Goal: Information Seeking & Learning: Learn about a topic

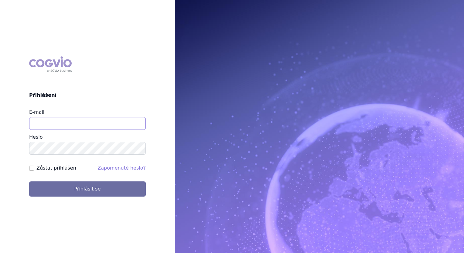
click at [100, 125] on input "E-mail" at bounding box center [87, 123] width 117 height 13
type input "balint.pasztor@lilly.com"
click at [29, 182] on button "Přihlásit se" at bounding box center [87, 189] width 117 height 15
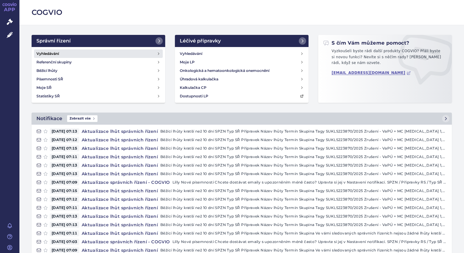
click at [69, 53] on link "Vyhledávání" at bounding box center [98, 54] width 129 height 9
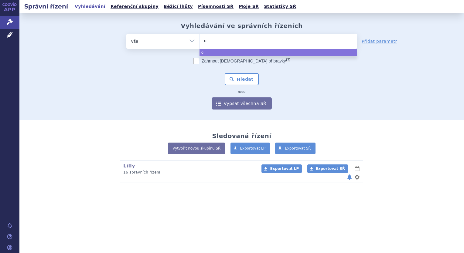
type input "oz"
type input "ozem"
type input "ozemp"
type input "ozempic"
select select "ozempic"
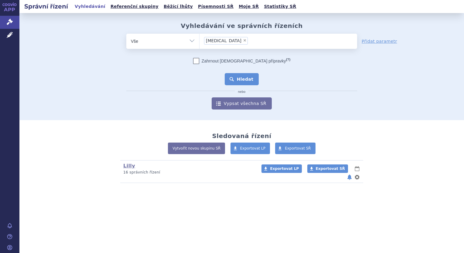
click at [243, 82] on button "Hledat" at bounding box center [242, 79] width 34 height 12
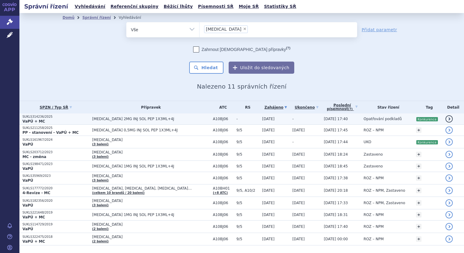
click at [77, 121] on p "VaPÚ + MC" at bounding box center [55, 121] width 67 height 5
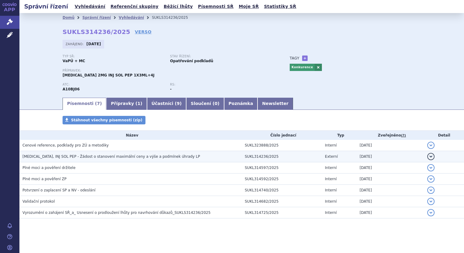
click at [66, 157] on span "[MEDICAL_DATA], INJ SOL PEP - Žádost o stanovení maximální ceny a výše a podmín…" at bounding box center [111, 157] width 178 height 4
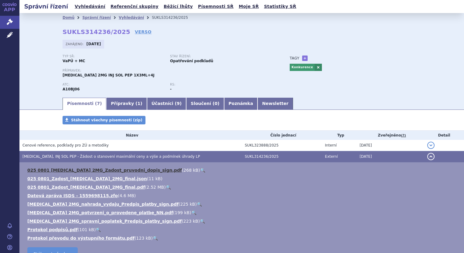
click at [105, 170] on link "025 0801 OZEMPIC 2MG_Zadost_pruvodni_dopis_sign.pdf" at bounding box center [104, 170] width 155 height 5
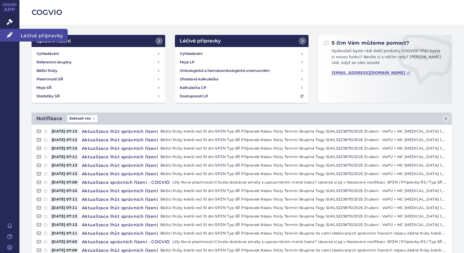
click at [3, 35] on link "Léčivé přípravky" at bounding box center [9, 35] width 19 height 13
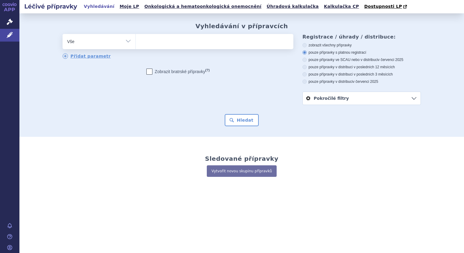
click at [171, 42] on ul at bounding box center [215, 40] width 158 height 13
click at [136, 42] on select at bounding box center [135, 41] width 0 height 15
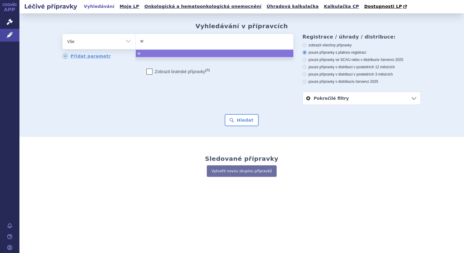
type input "we"
type input "weg"
type input "wego"
type input "wegovy"
select select "wegovy"
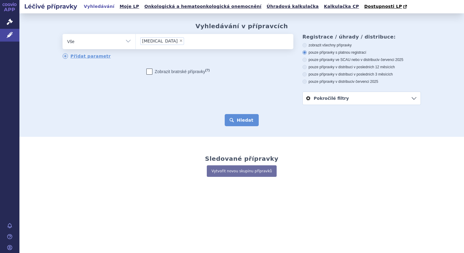
drag, startPoint x: 232, startPoint y: 118, endPoint x: 235, endPoint y: 118, distance: 3.2
click at [234, 118] on button "Hledat" at bounding box center [242, 120] width 34 height 12
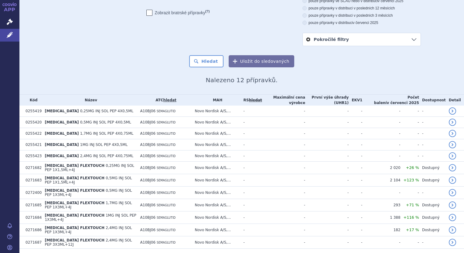
scroll to position [68, 0]
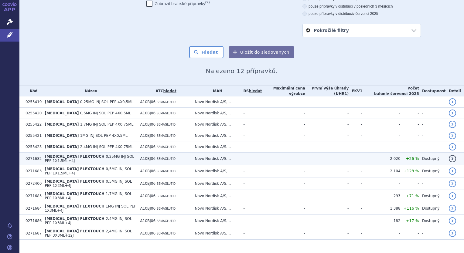
click at [119, 159] on td "WEGOVY FLEXTOUCH 0,25MG INJ SOL PEP 1X1,5ML+4J" at bounding box center [89, 159] width 95 height 12
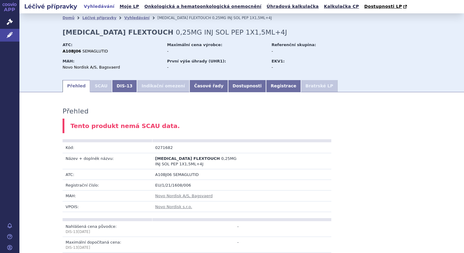
scroll to position [61, 0]
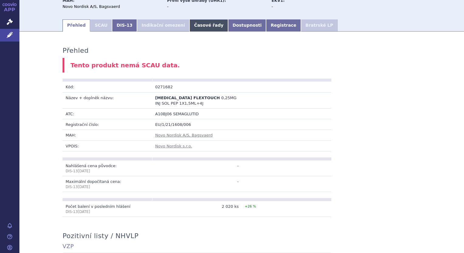
click at [190, 26] on link "Časové řady" at bounding box center [209, 25] width 39 height 12
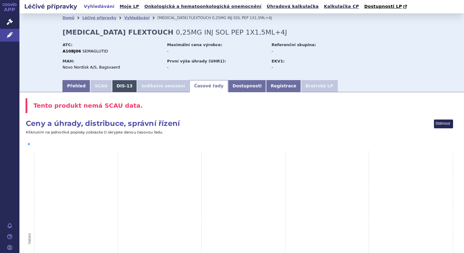
click at [119, 88] on link "DIS-13" at bounding box center [124, 86] width 25 height 12
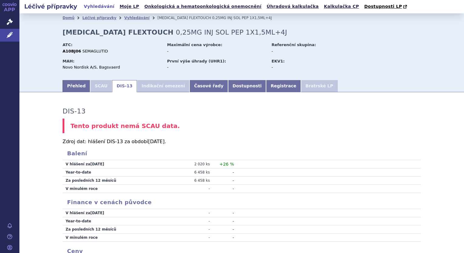
click at [262, 94] on section "Domů Léčivé přípravky Vyhledávání [MEDICAL_DATA] FLEXTOUCH 0,25MG INJ SOL PEP 1…" at bounding box center [241, 190] width 445 height 354
click at [266, 86] on link "Registrace" at bounding box center [283, 86] width 35 height 12
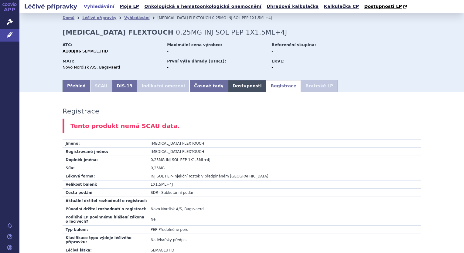
click at [228, 86] on link "Dostupnosti" at bounding box center [247, 86] width 38 height 12
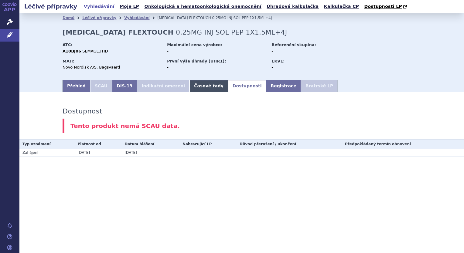
click at [196, 86] on link "Časové řady" at bounding box center [209, 86] width 39 height 12
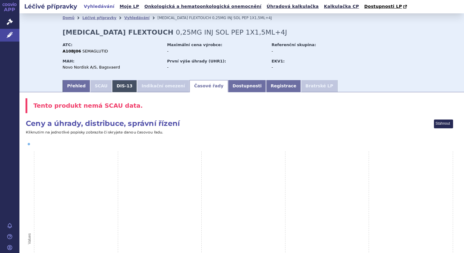
click at [119, 89] on link "DIS-13" at bounding box center [124, 86] width 25 height 12
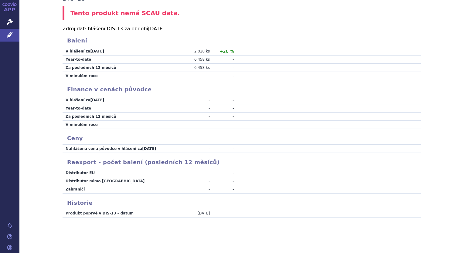
scroll to position [113, 0]
